Goal: Task Accomplishment & Management: Manage account settings

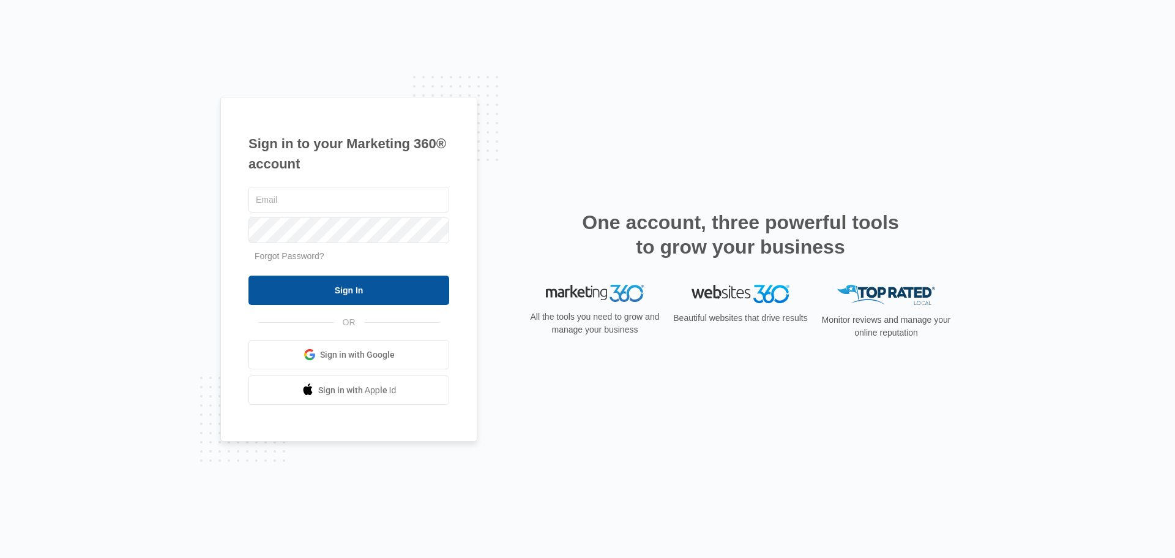
type input "[EMAIL_ADDRESS][DOMAIN_NAME]"
click at [355, 296] on input "Sign In" at bounding box center [349, 289] width 201 height 29
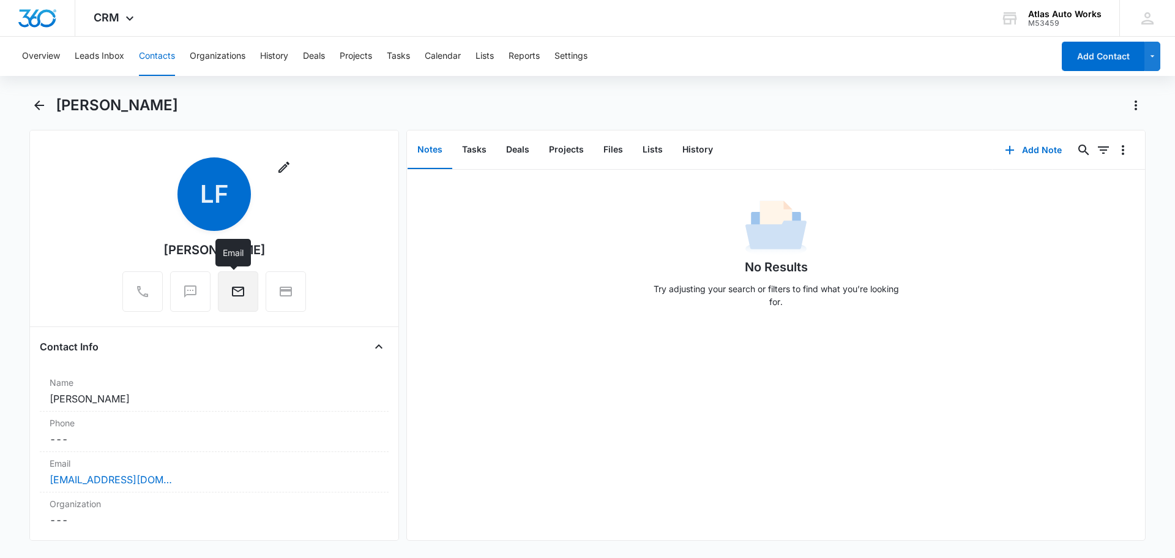
click at [234, 296] on icon "Email" at bounding box center [238, 291] width 12 height 10
click at [141, 291] on div at bounding box center [142, 291] width 40 height 40
click at [975, 381] on div "No Results Try adjusting your search or filters to find what you’re looking for." at bounding box center [776, 355] width 738 height 370
click at [83, 60] on button "Leads Inbox" at bounding box center [100, 56] width 50 height 39
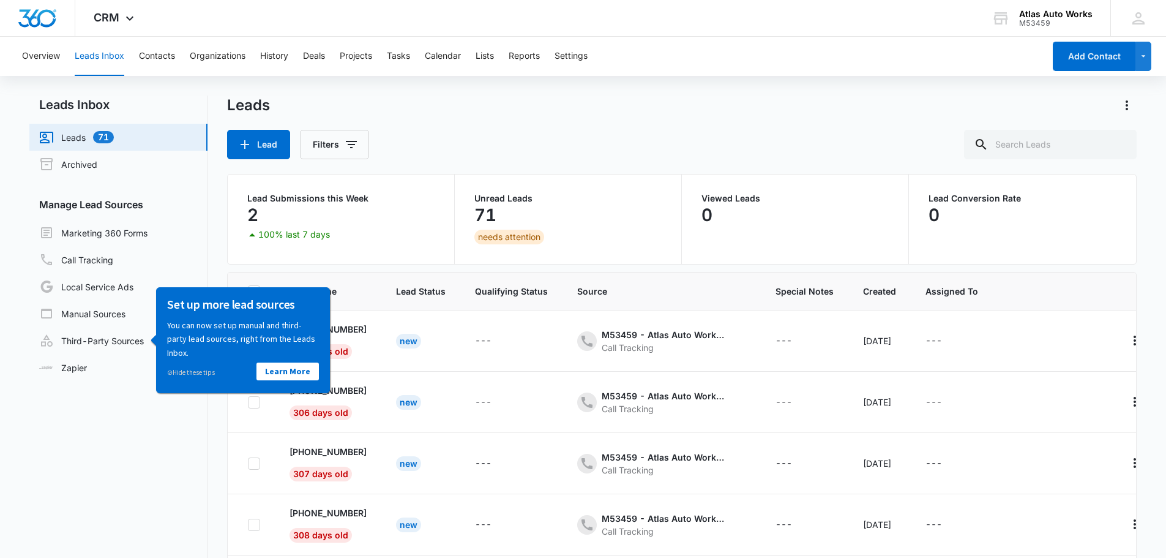
click at [372, 247] on div "Lead Submissions this Week 2 100% last 7 days" at bounding box center [341, 218] width 227 height 89
click at [193, 372] on link "⊘ Hide these tips" at bounding box center [191, 371] width 48 height 9
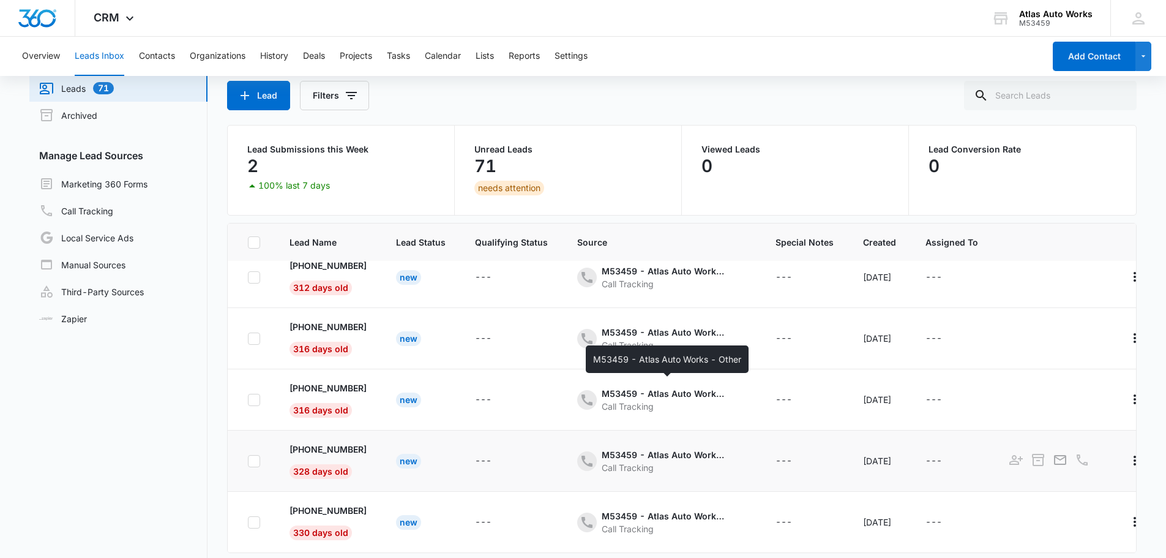
scroll to position [97, 0]
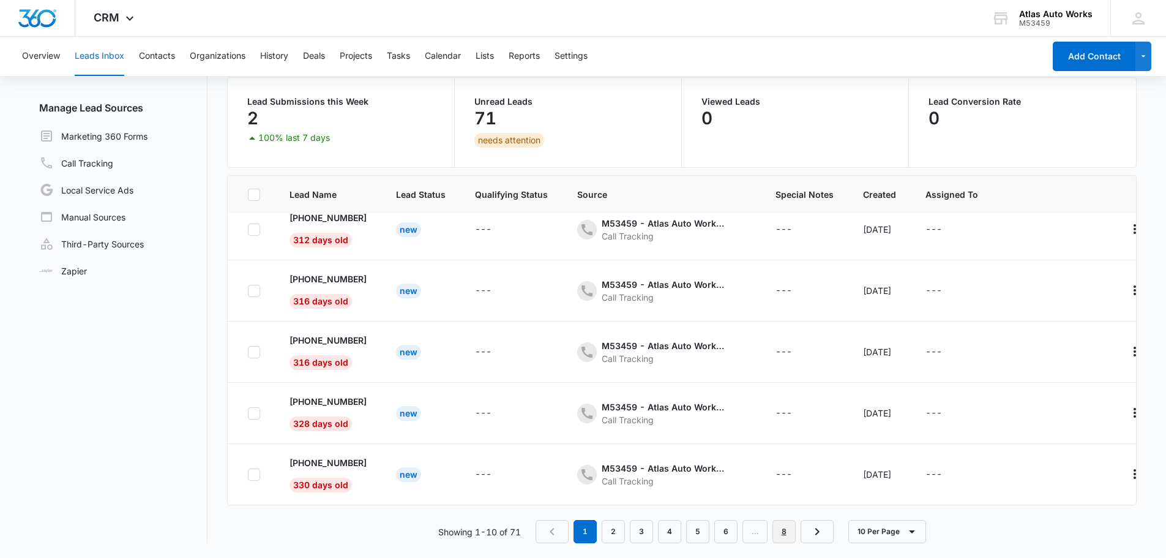
click at [789, 530] on link "8" at bounding box center [784, 531] width 23 height 23
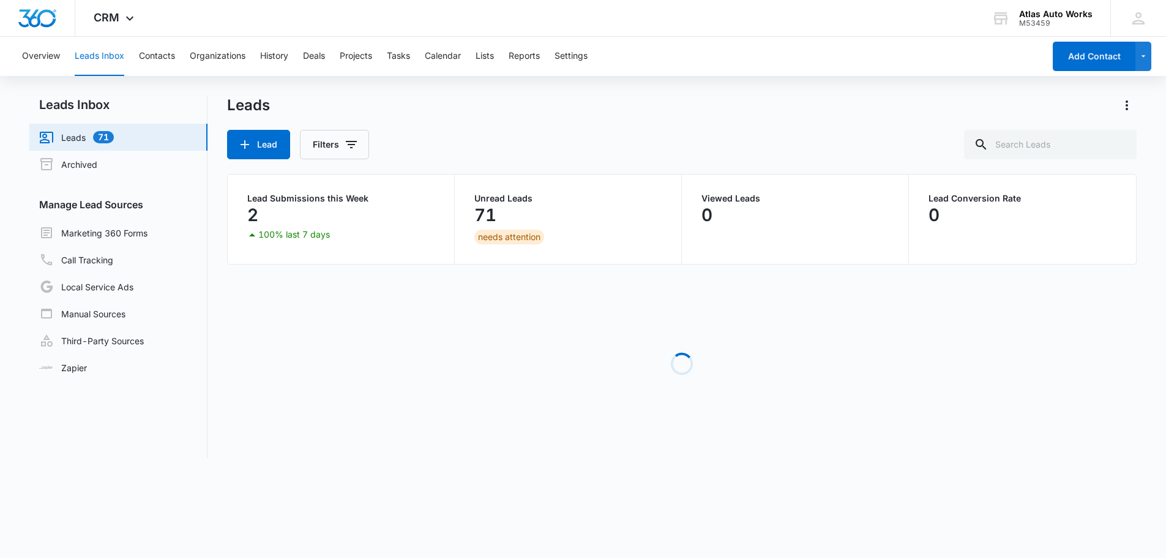
scroll to position [0, 0]
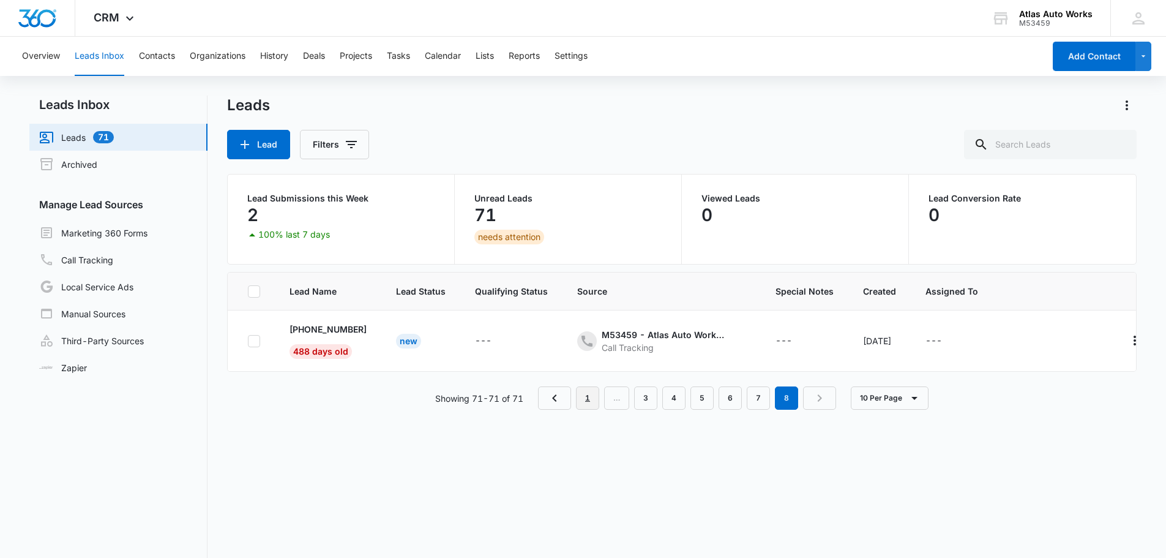
click at [584, 408] on link "1" at bounding box center [587, 397] width 23 height 23
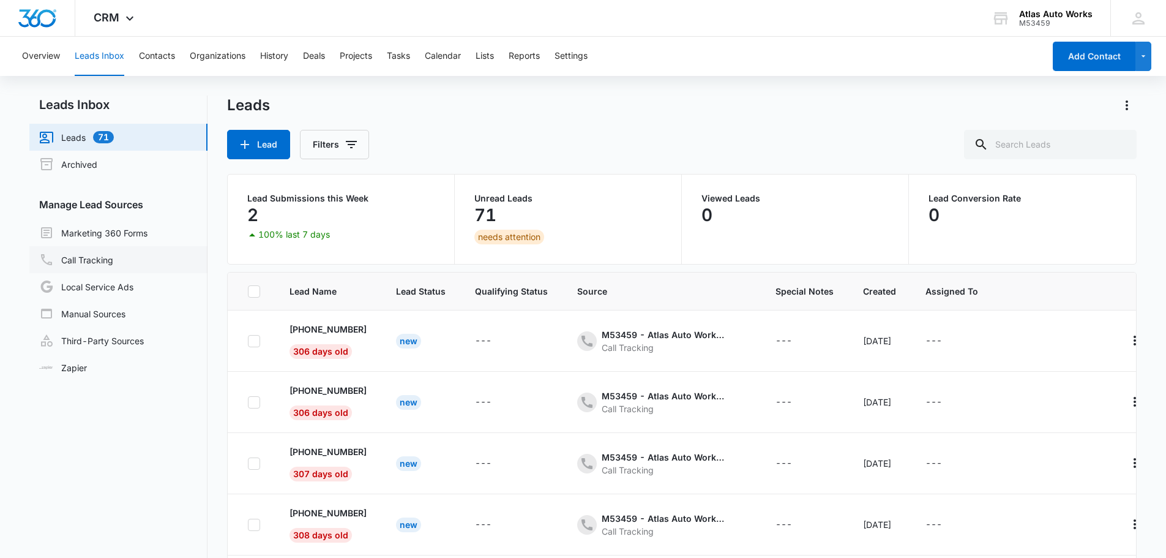
click at [105, 256] on link "Call Tracking" at bounding box center [76, 259] width 74 height 15
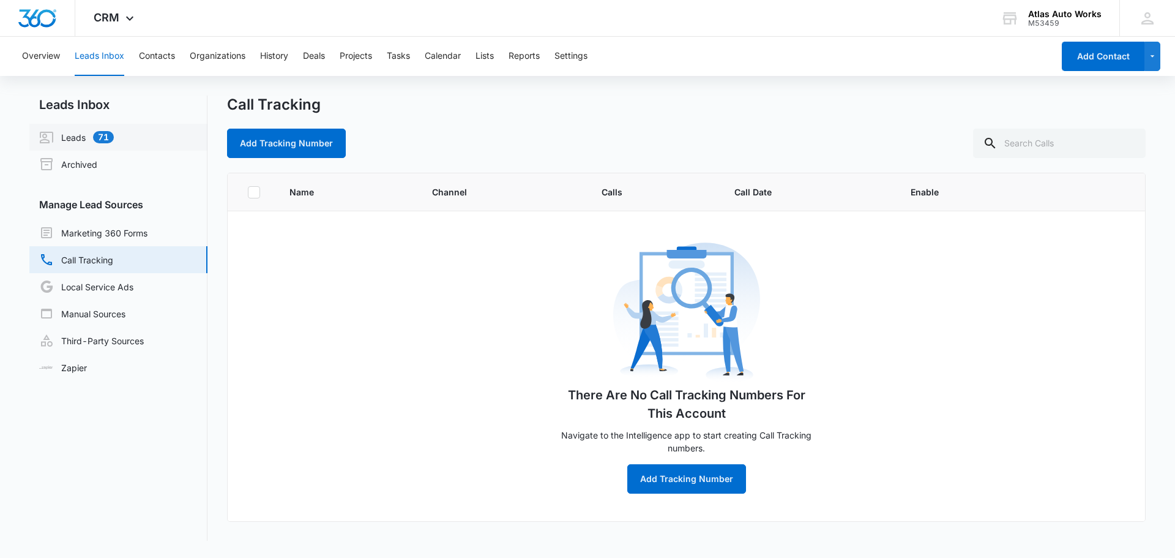
click at [82, 140] on link "Leads 71" at bounding box center [76, 137] width 75 height 15
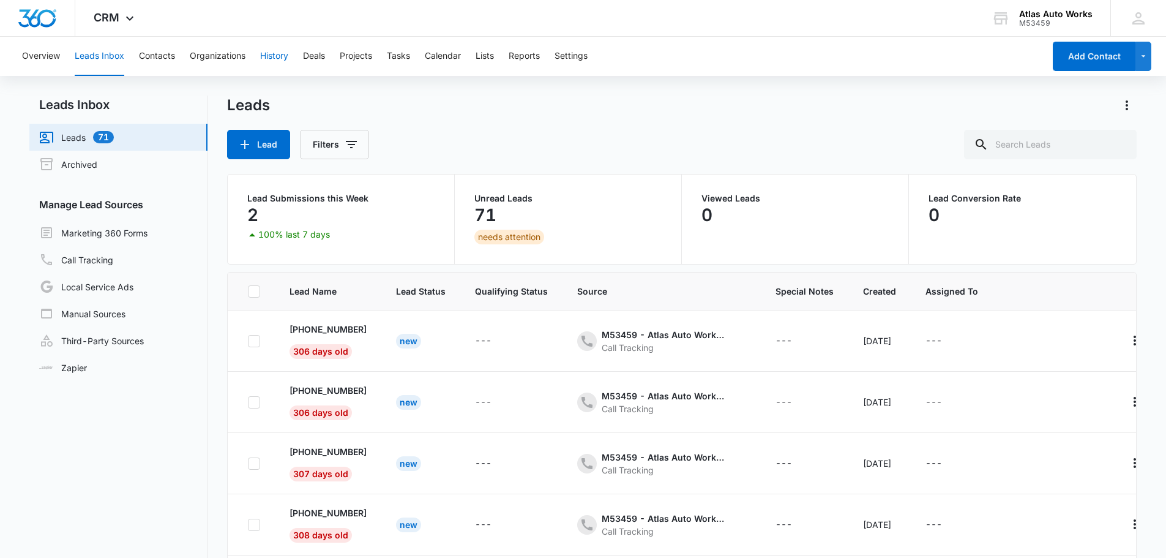
click at [269, 53] on button "History" at bounding box center [274, 56] width 28 height 39
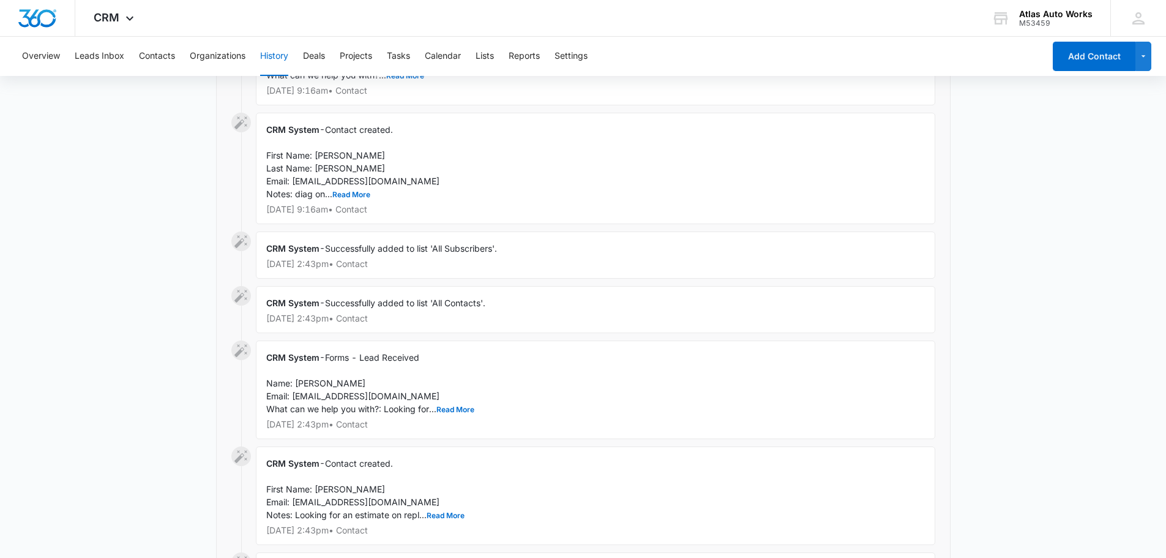
scroll to position [367, 0]
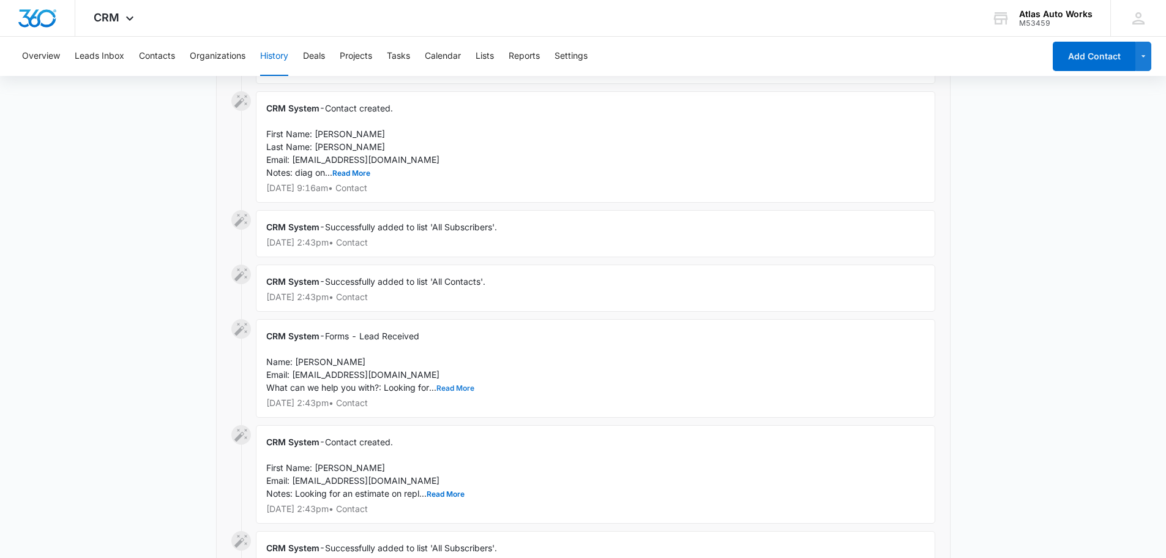
click at [449, 390] on button "Read More" at bounding box center [455, 387] width 38 height 7
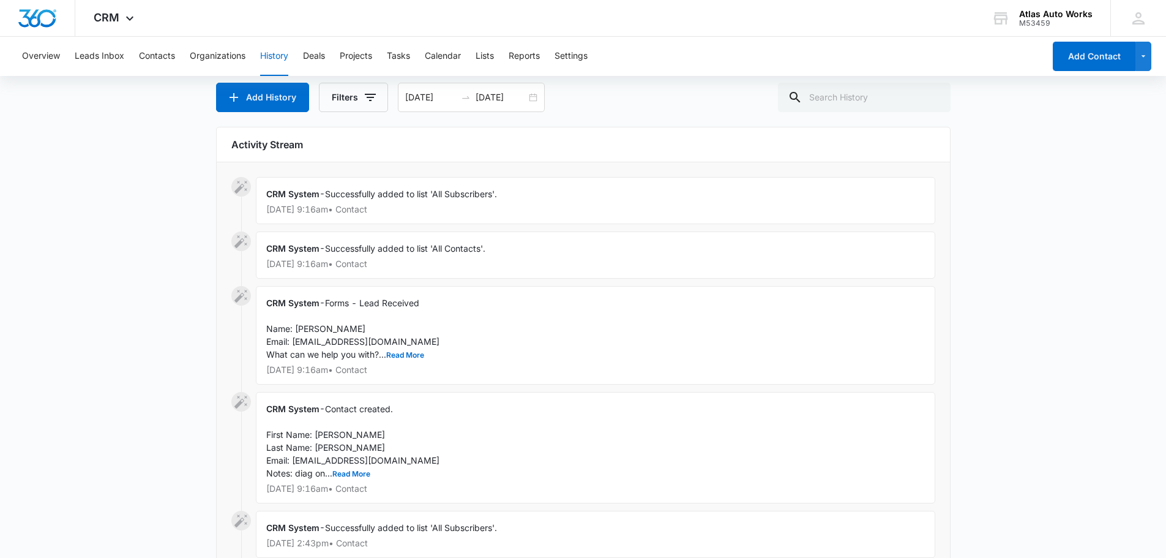
scroll to position [0, 0]
